Goal: Task Accomplishment & Management: Use online tool/utility

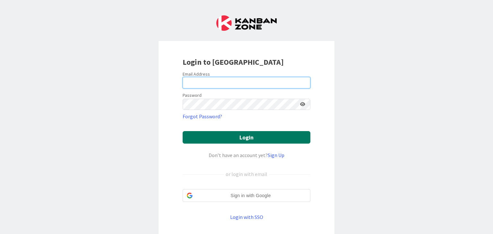
type input "[PERSON_NAME][EMAIL_ADDRESS][DOMAIN_NAME]"
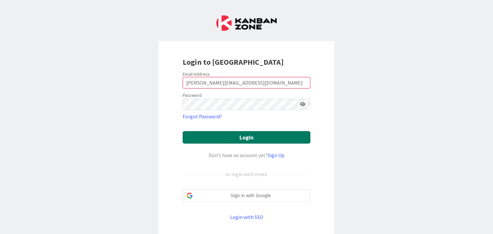
click at [233, 134] on button "Login" at bounding box center [247, 137] width 128 height 13
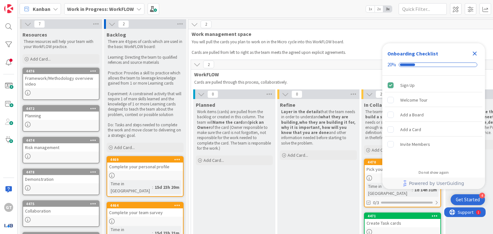
click at [474, 51] on icon "Close Checklist" at bounding box center [475, 54] width 8 height 8
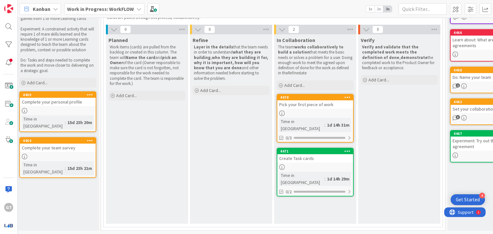
scroll to position [68, 91]
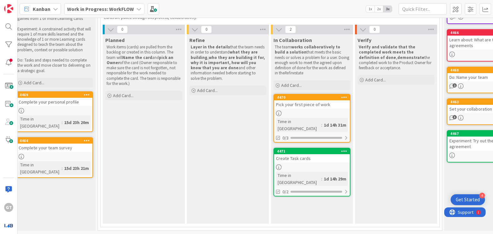
click at [316, 111] on div at bounding box center [312, 113] width 76 height 5
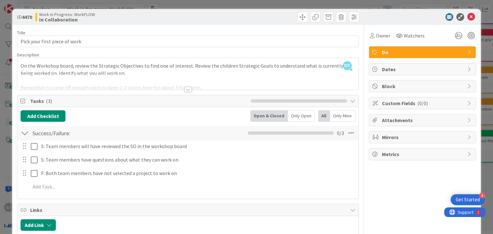
click at [185, 90] on div at bounding box center [188, 89] width 7 height 5
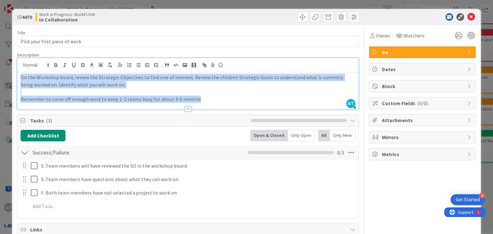
drag, startPoint x: 21, startPoint y: 77, endPoint x: 218, endPoint y: 110, distance: 199.8
copy div "On the Workshop board, review the Strategic Objectives to find one of interest.…"
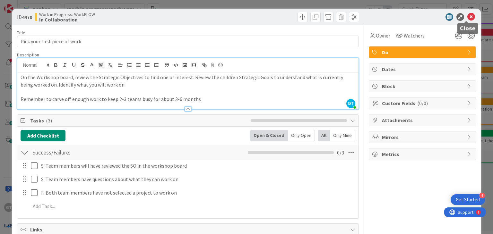
click at [467, 17] on icon at bounding box center [471, 17] width 8 height 8
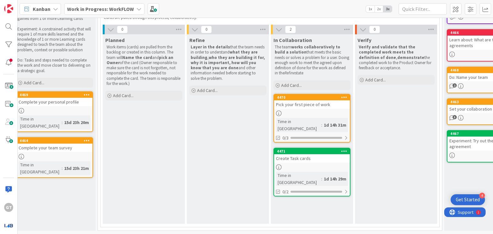
click at [302, 154] on div "Create Task cards" at bounding box center [312, 158] width 76 height 8
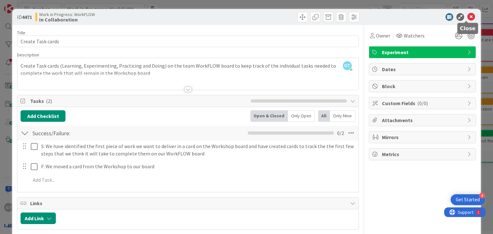
click at [467, 17] on icon at bounding box center [471, 17] width 8 height 8
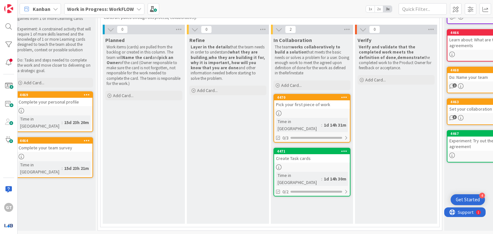
click at [312, 105] on div "Pick your first piece of work" at bounding box center [312, 104] width 76 height 8
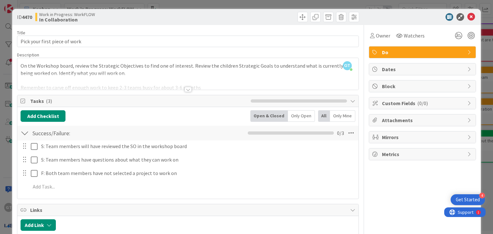
scroll to position [37, 0]
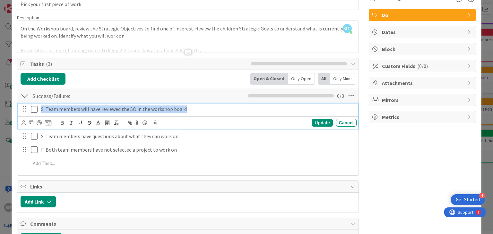
drag, startPoint x: 41, startPoint y: 109, endPoint x: 199, endPoint y: 153, distance: 164.3
click at [199, 153] on div "S: Team members will have reviewed the SO in the workshop board Update Cancel S…" at bounding box center [188, 137] width 334 height 68
copy p "S: Team members will have reviewed the SO in the workshop board"
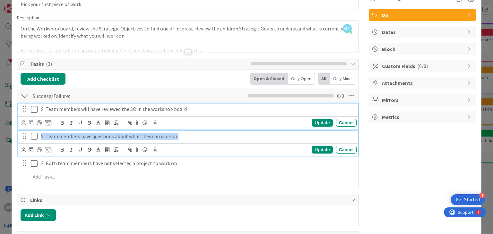
drag, startPoint x: 41, startPoint y: 137, endPoint x: 187, endPoint y: 131, distance: 146.5
click at [187, 131] on div "S: Team members have questions about what they can work on" at bounding box center [198, 136] width 318 height 11
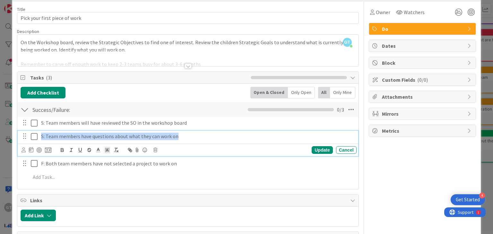
copy p "S: Team members have questions about what they can work on"
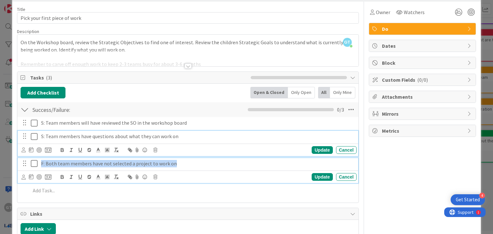
drag, startPoint x: 41, startPoint y: 163, endPoint x: 195, endPoint y: 166, distance: 154.4
click at [195, 166] on p "F: Both team members have not selected a project to work on" at bounding box center [197, 163] width 313 height 7
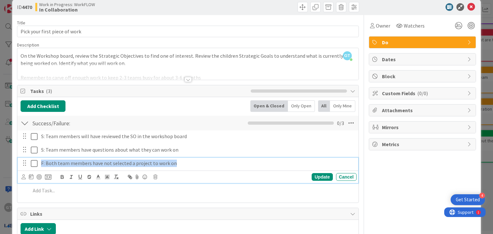
copy p "F: Both team members have not selected a project to work on"
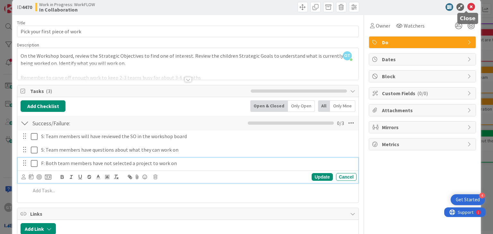
click at [469, 7] on icon at bounding box center [471, 7] width 8 height 8
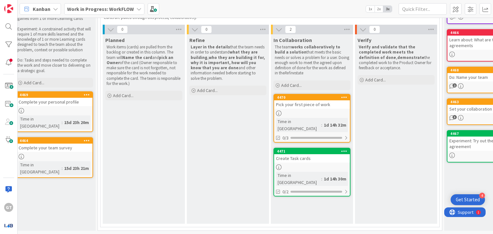
click at [120, 11] on b "Work in Progress: WorkFLOW" at bounding box center [100, 9] width 67 height 6
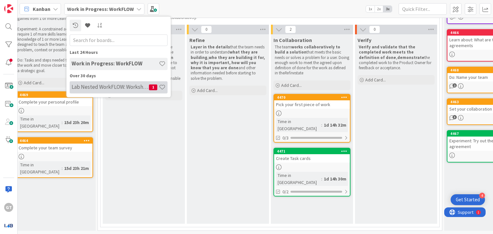
click at [103, 86] on h4 "Lab Nested WorkFLOW: Workshop" at bounding box center [110, 87] width 77 height 6
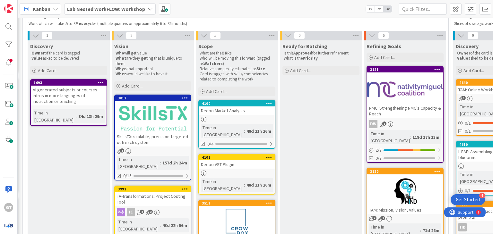
scroll to position [58, 166]
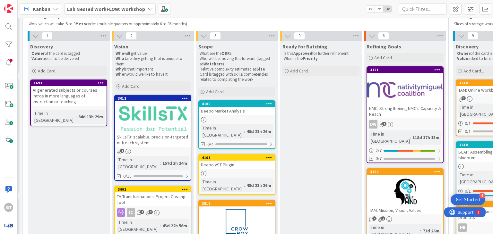
click at [161, 133] on div "SkillsTX: scalable, precision-targeted outreach system" at bounding box center [153, 140] width 76 height 14
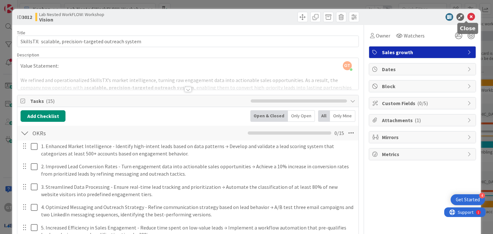
click at [467, 18] on icon at bounding box center [471, 17] width 8 height 8
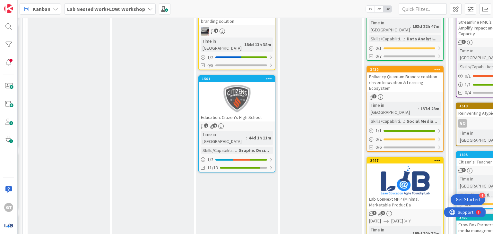
scroll to position [351, 166]
click at [228, 85] on div at bounding box center [237, 99] width 76 height 29
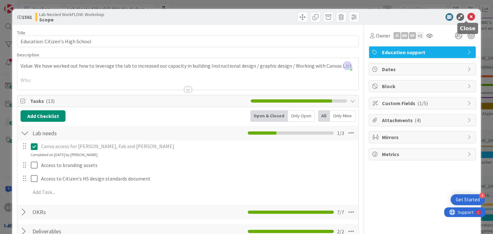
click at [468, 13] on icon at bounding box center [471, 17] width 8 height 8
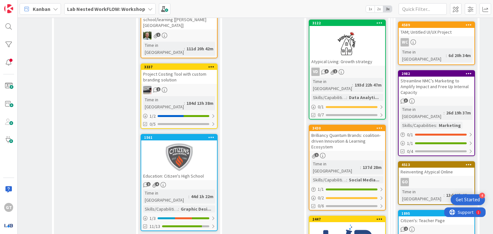
scroll to position [293, 223]
click at [184, 143] on div at bounding box center [179, 157] width 76 height 29
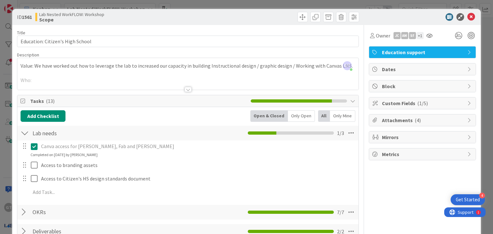
click at [185, 89] on div at bounding box center [188, 89] width 7 height 5
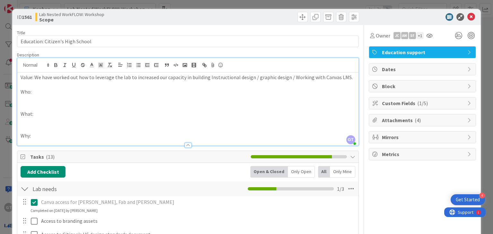
click at [185, 145] on div at bounding box center [188, 145] width 7 height 5
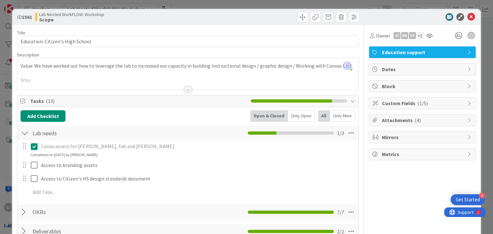
click at [185, 88] on div at bounding box center [188, 89] width 7 height 5
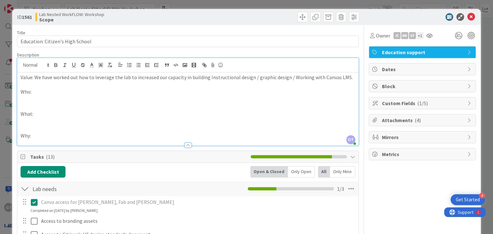
click at [185, 144] on div at bounding box center [188, 145] width 7 height 5
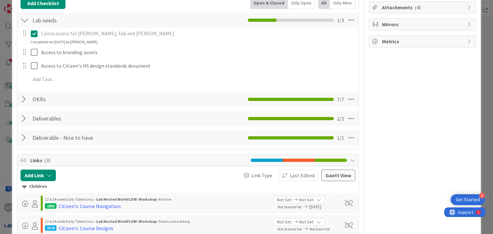
scroll to position [113, 0]
click at [24, 98] on div at bounding box center [25, 100] width 8 height 12
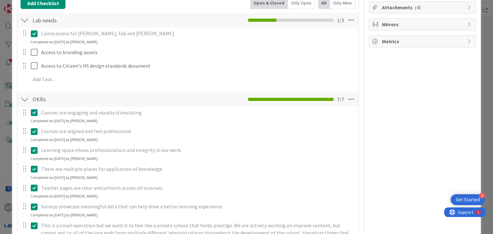
click at [24, 98] on div at bounding box center [25, 100] width 8 height 12
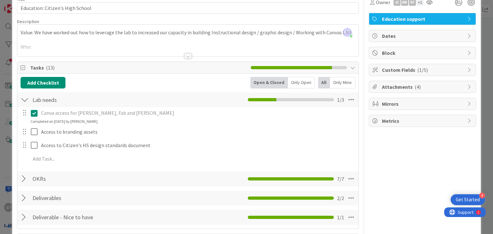
scroll to position [0, 0]
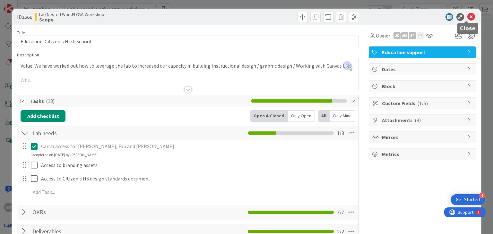
click at [468, 14] on icon at bounding box center [471, 17] width 8 height 8
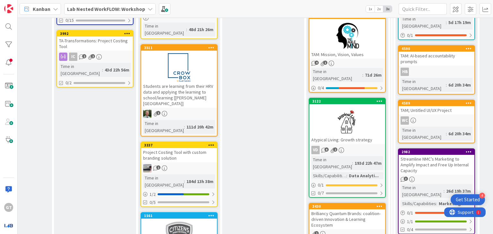
click at [177, 82] on div "Students are learning from their HRV data and applying the learning to school/l…" at bounding box center [179, 95] width 76 height 26
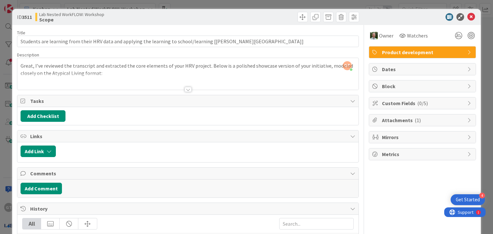
click at [185, 89] on div at bounding box center [188, 89] width 7 height 5
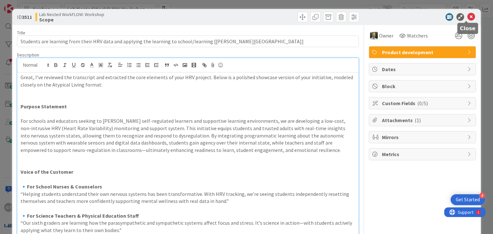
click at [467, 17] on icon at bounding box center [471, 17] width 8 height 8
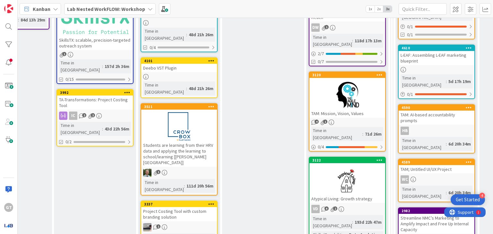
click at [341, 88] on div at bounding box center [347, 95] width 76 height 29
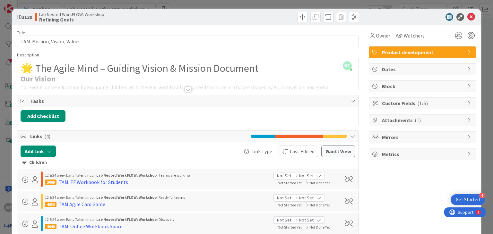
click at [187, 87] on div at bounding box center [188, 89] width 7 height 5
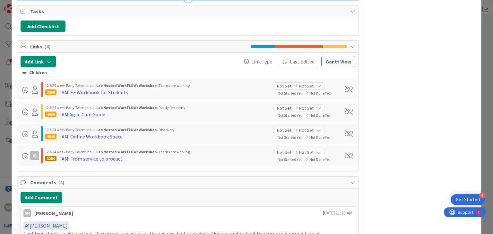
scroll to position [781, 0]
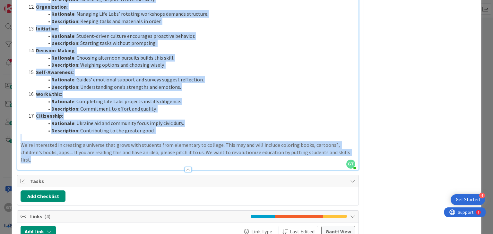
drag, startPoint x: 21, startPoint y: 92, endPoint x: 356, endPoint y: 140, distance: 338.3
click at [356, 140] on div "Title 28 / 128 TAM: Mission, Vision, Values Description 16,963 / 30,000 GT [PER…" at bounding box center [246, 19] width 459 height 1551
copy div "Lor Ipsumd Si ametconsectet adipiscin el seddoeius temporin utla etd magn-aliqu…"
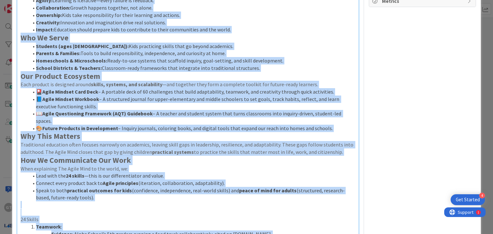
scroll to position [0, 0]
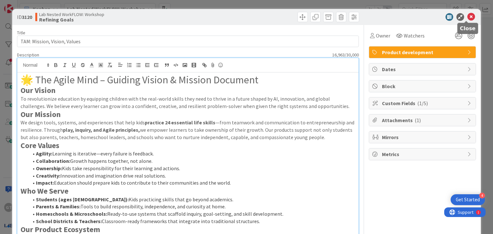
click at [467, 16] on icon at bounding box center [471, 17] width 8 height 8
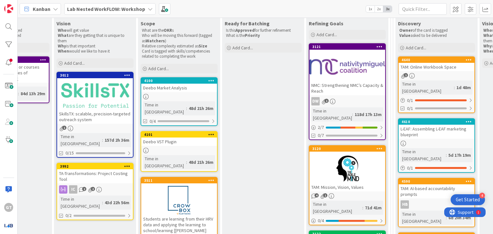
scroll to position [79, 223]
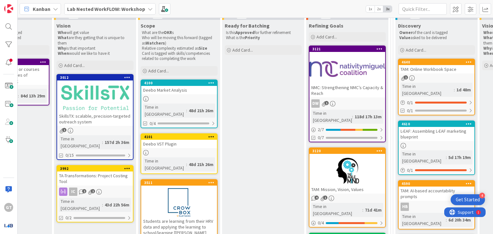
click at [331, 104] on icon at bounding box center [332, 103] width 5 height 5
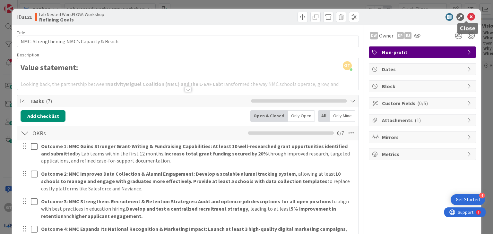
click at [467, 15] on icon at bounding box center [471, 17] width 8 height 8
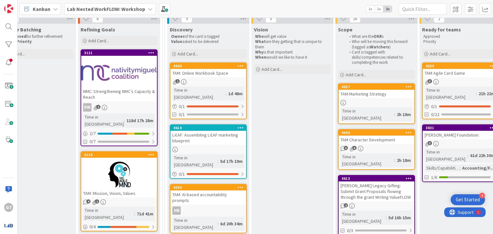
scroll to position [74, 452]
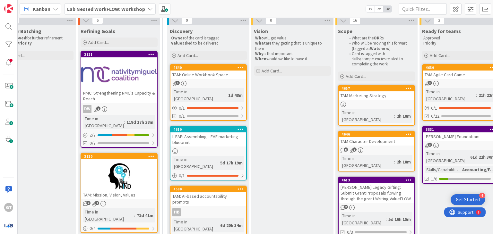
click at [126, 73] on div at bounding box center [119, 74] width 76 height 29
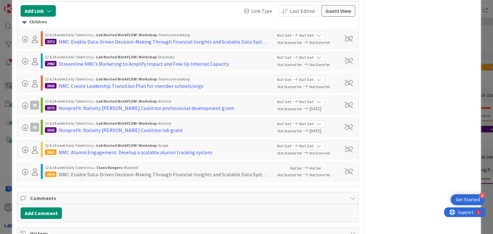
scroll to position [376, 0]
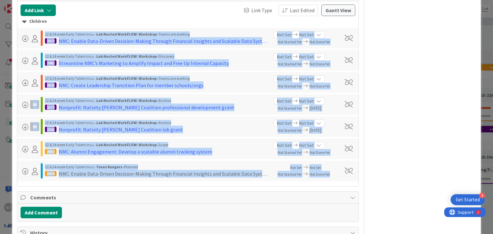
drag, startPoint x: 45, startPoint y: 32, endPoint x: 333, endPoint y: 178, distance: 322.4
click at [333, 178] on div "Children 12 & 24 week Early Talent incu. › Lab Nested WorkFLOW: Workshop › Team…" at bounding box center [187, 98] width 341 height 165
copy div "70 & 69 lore Ipsum Dolors amet. › Con Adipis ElitSEDD: Eiusmodt › Incid utl etd…"
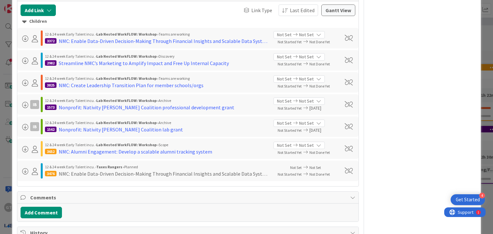
click at [420, 92] on div "DW Owner DP RJ Non-profit Dates Block Custom Fields ( 0/5 ) Attachments ( 1 ) M…" at bounding box center [422, 60] width 107 height 823
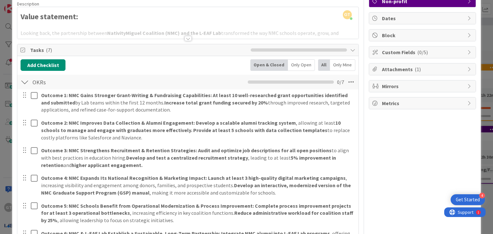
scroll to position [0, 0]
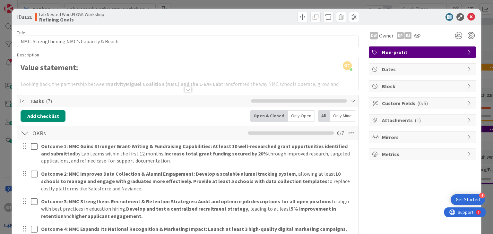
click at [185, 87] on div at bounding box center [188, 89] width 7 height 5
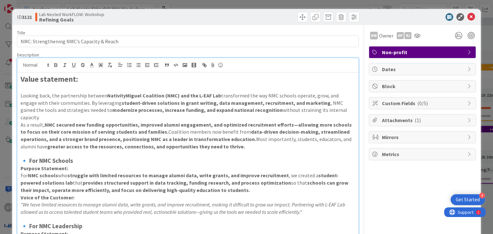
click at [464, 4] on div "ID 3121 Lab Nested WorkFLOW: Workshop Refining Goals Title 42 / 128 NMC: Streng…" at bounding box center [246, 117] width 493 height 234
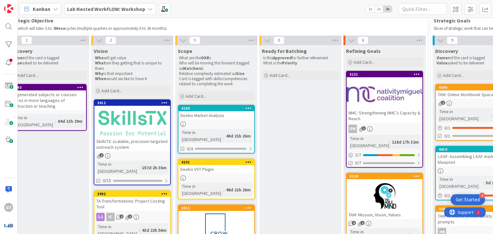
scroll to position [117, 186]
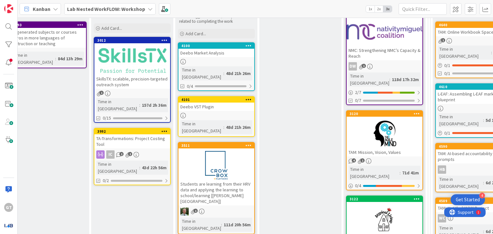
click at [369, 45] on div at bounding box center [385, 31] width 76 height 29
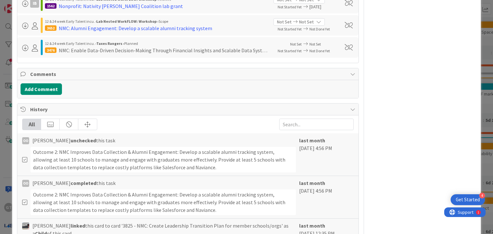
scroll to position [501, 0]
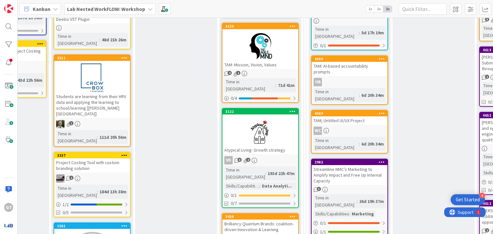
scroll to position [205, 310]
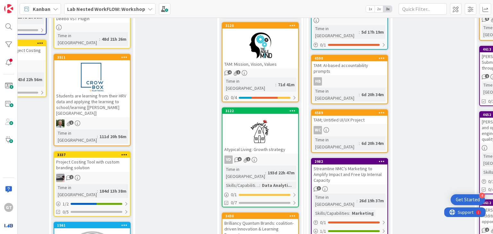
click at [248, 118] on div at bounding box center [260, 131] width 76 height 29
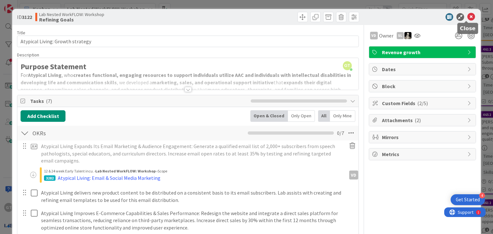
click at [467, 17] on icon at bounding box center [471, 17] width 8 height 8
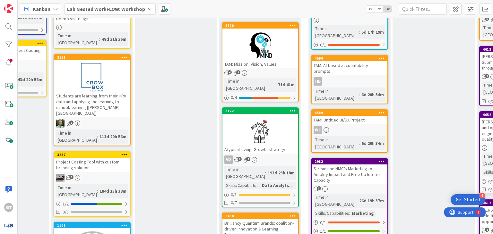
click at [269, 47] on div at bounding box center [260, 45] width 76 height 29
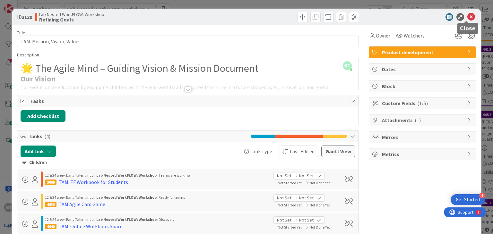
click at [467, 14] on icon at bounding box center [471, 17] width 8 height 8
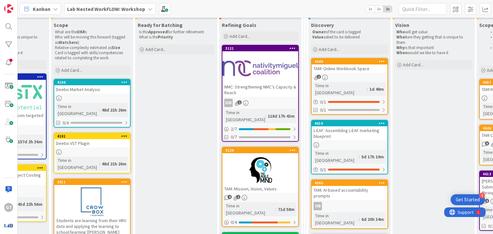
scroll to position [80, 310]
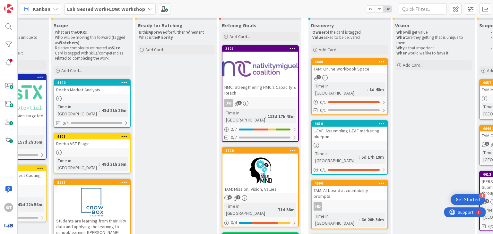
click at [254, 80] on div at bounding box center [260, 68] width 76 height 29
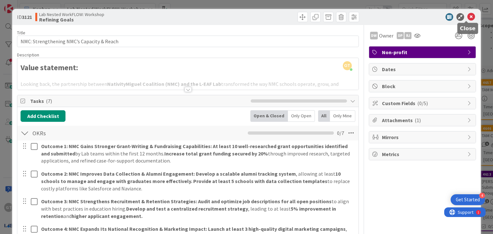
click at [467, 18] on icon at bounding box center [471, 17] width 8 height 8
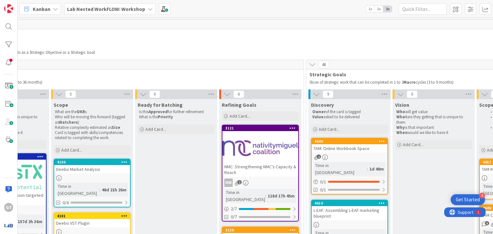
click at [91, 9] on b "Lab Nested WorkFLOW: Workshop" at bounding box center [106, 9] width 78 height 6
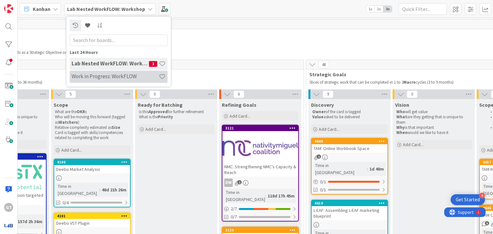
click at [87, 75] on h4 "Work in Progress: WorkFLOW" at bounding box center [115, 77] width 87 height 6
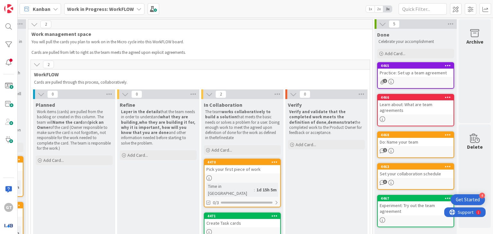
scroll to position [68, 165]
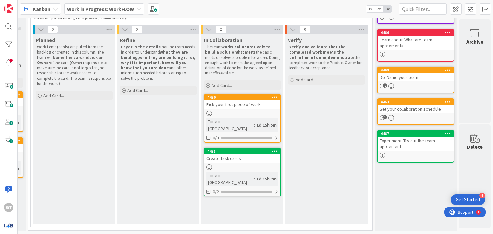
click at [212, 152] on link "4471 Create Task cards Time in Column : 1d 15h 2m 0/2" at bounding box center [242, 172] width 77 height 49
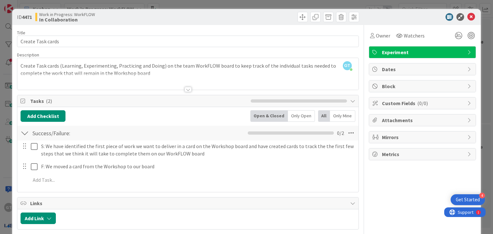
click at [186, 90] on div at bounding box center [188, 89] width 7 height 5
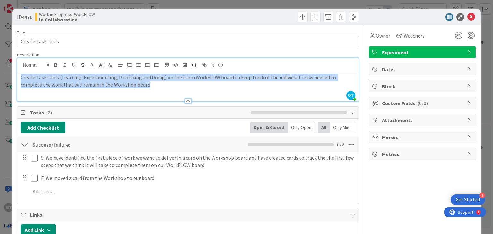
drag, startPoint x: 21, startPoint y: 76, endPoint x: 157, endPoint y: 90, distance: 136.8
click at [157, 90] on div "Create Task cards (Learning, Experimenting, Practicing and Doing) on the team W…" at bounding box center [187, 87] width 341 height 29
copy p "Create Task cards (Learning, Experimenting, Practicing and Doing) on the team W…"
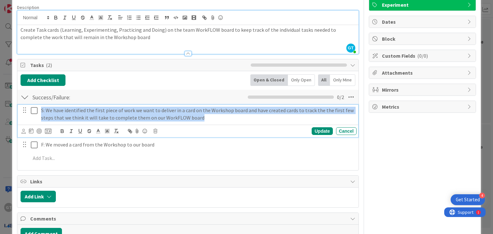
drag, startPoint x: 40, startPoint y: 109, endPoint x: 227, endPoint y: 123, distance: 187.7
click at [227, 123] on div "S: We have identified the first piece of work we want to deliver in a card on t…" at bounding box center [188, 121] width 340 height 32
copy p "S: We have identified the first piece of work we want to deliver in a card on t…"
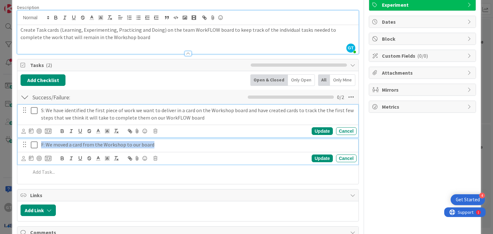
drag, startPoint x: 40, startPoint y: 143, endPoint x: 176, endPoint y: 135, distance: 136.6
click at [176, 135] on div "S: We have identified the first piece of work we want to deliver in a card on t…" at bounding box center [188, 143] width 334 height 76
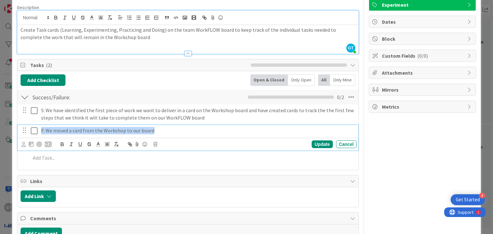
scroll to position [33, 0]
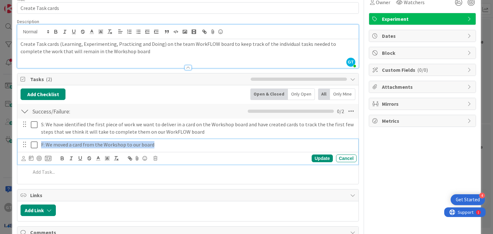
copy p "F: We moved a card from the Workshop to our board"
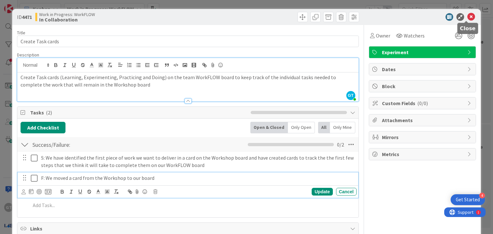
click at [467, 17] on icon at bounding box center [471, 17] width 8 height 8
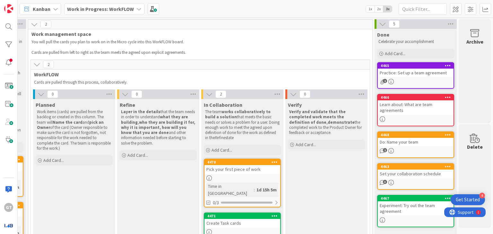
click at [93, 5] on span "Work in Progress: WorkFLOW" at bounding box center [100, 9] width 67 height 8
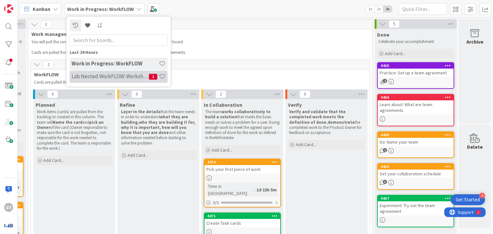
click at [86, 81] on div "Lab Nested WorkFLOW: Workshop 1" at bounding box center [119, 77] width 98 height 12
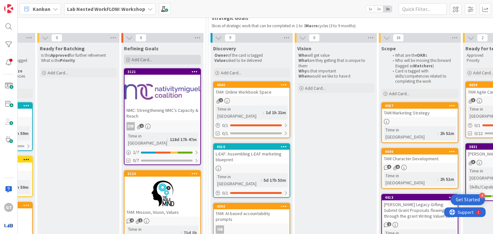
scroll to position [56, 408]
click at [194, 71] on icon at bounding box center [195, 71] width 6 height 4
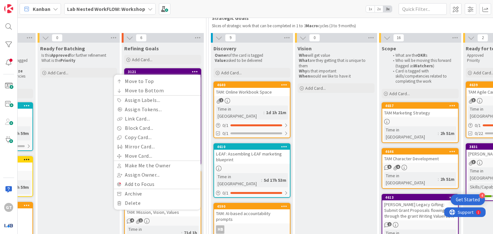
click at [121, 11] on b "Lab Nested WorkFLOW: Workshop" at bounding box center [106, 9] width 78 height 6
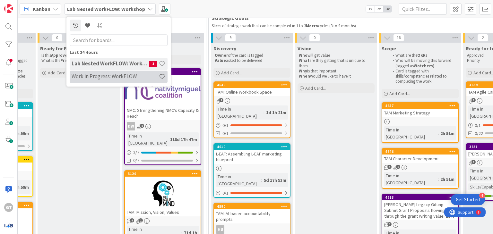
click at [132, 79] on h4 "Work in Progress: WorkFLOW" at bounding box center [115, 77] width 87 height 6
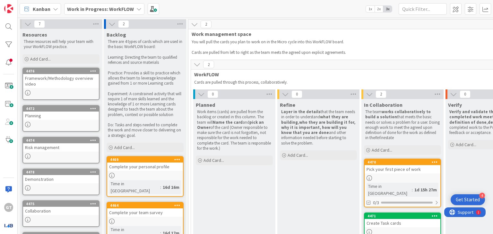
click at [101, 8] on b "Work in Progress: WorkFLOW" at bounding box center [100, 9] width 67 height 6
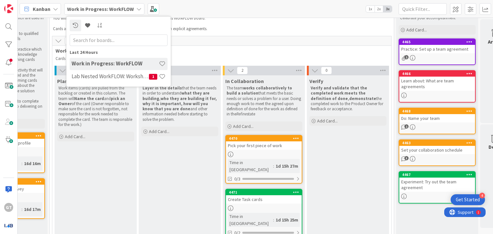
scroll to position [24, 139]
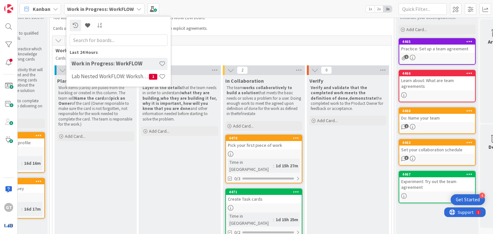
click at [259, 49] on span "WorkFLOW" at bounding box center [220, 50] width 328 height 6
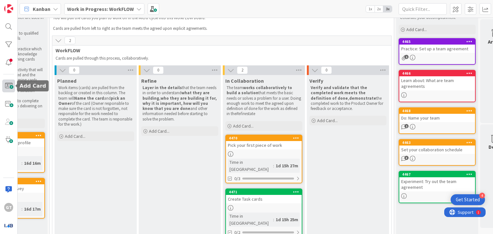
click at [12, 89] on span at bounding box center [8, 86] width 13 height 13
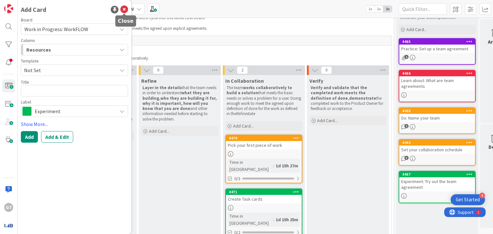
click at [122, 8] on icon at bounding box center [124, 10] width 8 height 8
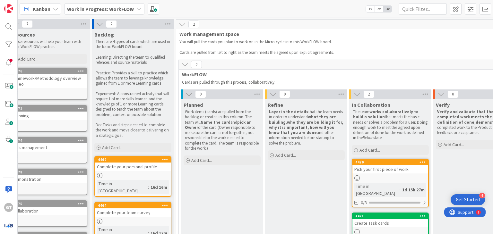
scroll to position [0, 0]
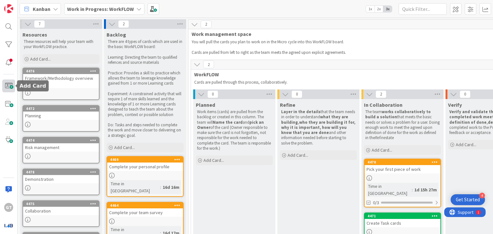
click at [9, 83] on span at bounding box center [8, 86] width 13 height 13
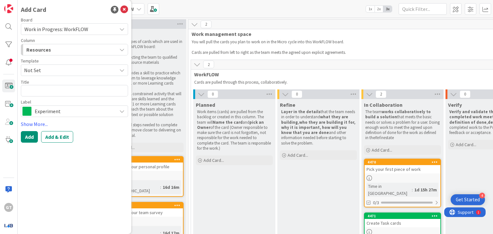
click at [59, 91] on textarea at bounding box center [74, 91] width 107 height 12
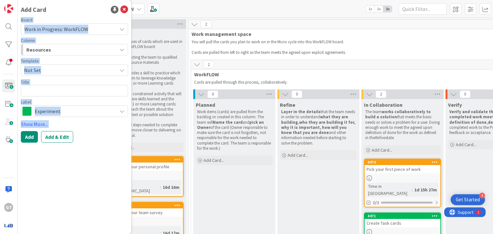
drag, startPoint x: 21, startPoint y: 19, endPoint x: 83, endPoint y: 143, distance: 138.8
click at [83, 143] on div "Add Card Board Work in Progress: WorkFLOW Column Resources Template Not Set Tit…" at bounding box center [75, 117] width 114 height 234
click at [42, 125] on link "Show More..." at bounding box center [74, 124] width 107 height 8
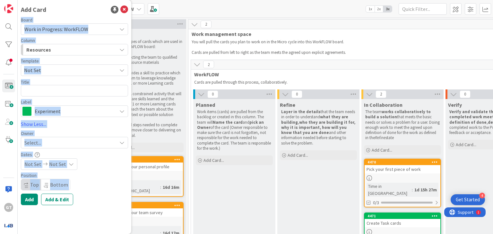
drag, startPoint x: 21, startPoint y: 18, endPoint x: 91, endPoint y: 204, distance: 198.1
click at [91, 204] on div "Add Card Board Work in Progress: WorkFLOW Column Resources Template Not Set Tit…" at bounding box center [75, 117] width 114 height 234
copy div "Board Work in Progress: WorkFLOW Column Resources Template Not Set Title 0 / 12…"
